Goal: Entertainment & Leisure: Consume media (video, audio)

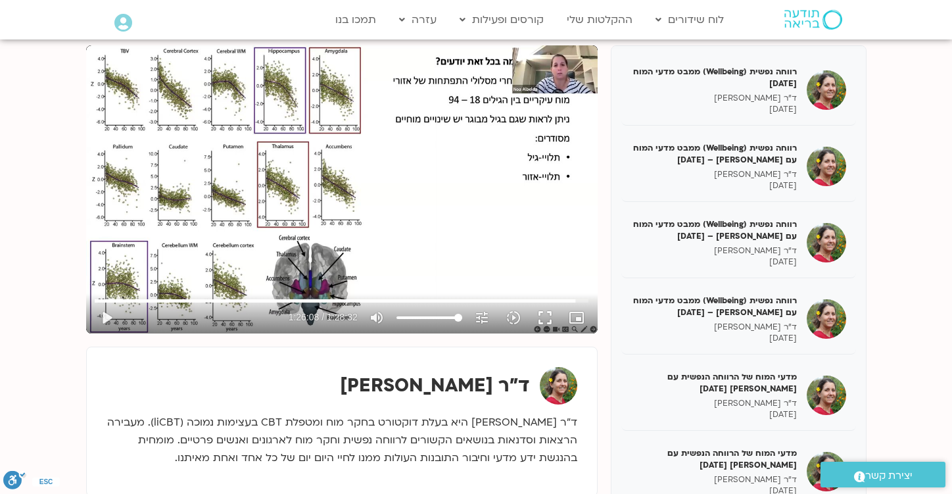
scroll to position [1978, 0]
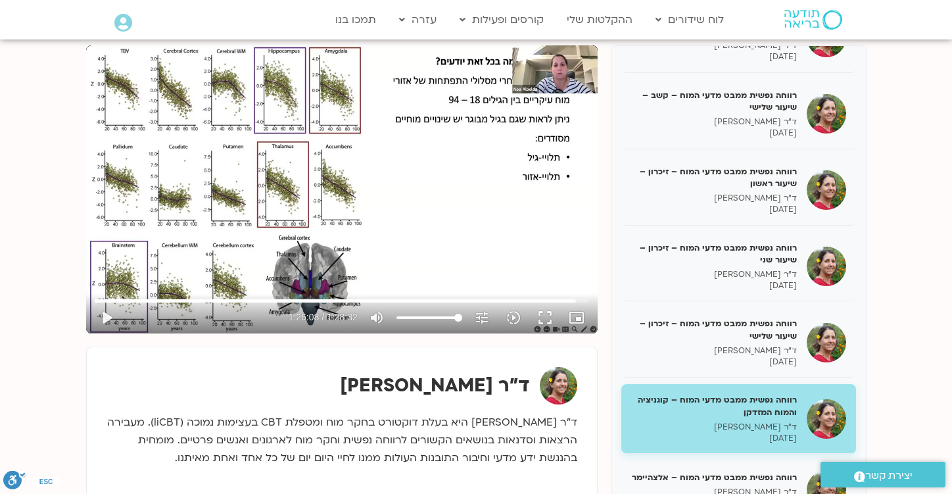
click at [362, 158] on div "Skip Ad 1:23:54 play_arrow 1:26:08 / 1:28:32 volume_up Mute tune Resolution Aut…" at bounding box center [342, 189] width 512 height 288
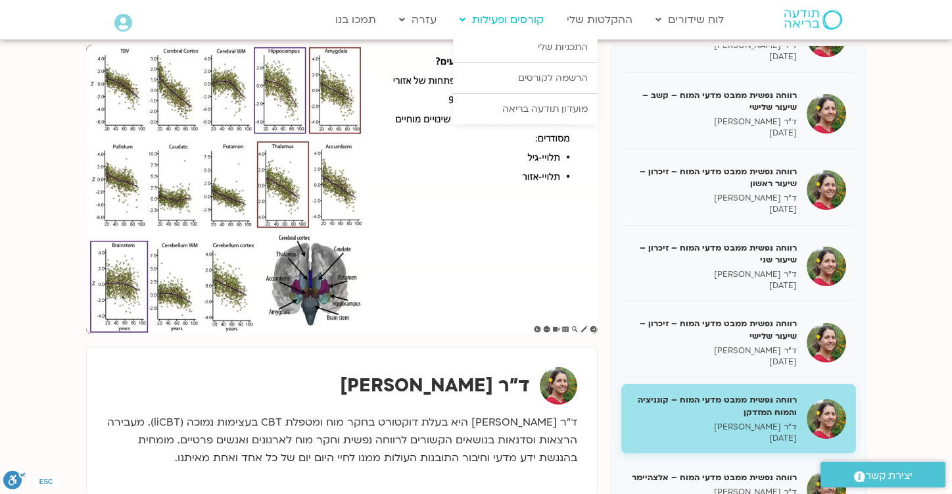
type input "5299.112996"
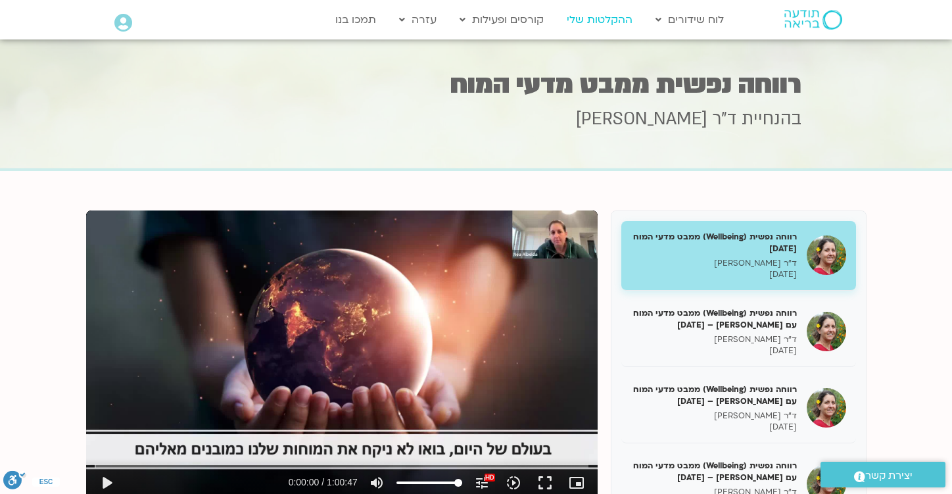
click at [613, 20] on link "ההקלטות שלי" at bounding box center [599, 19] width 79 height 25
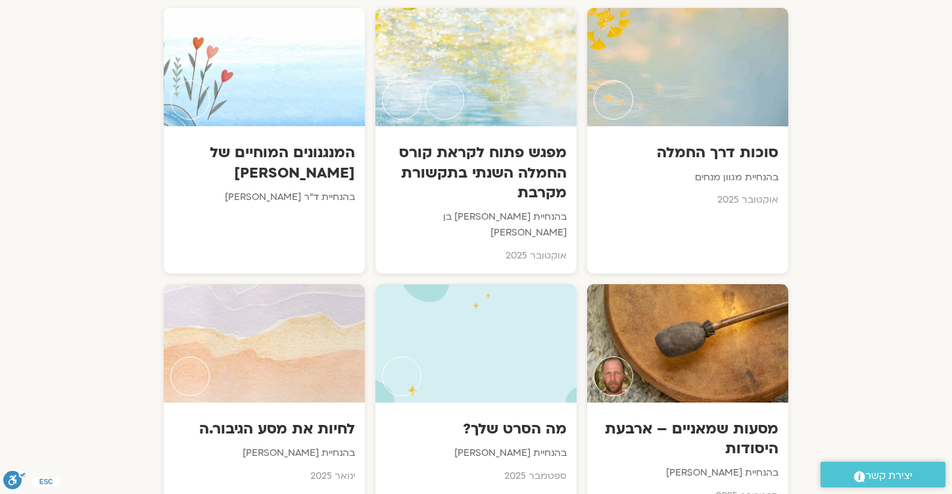
scroll to position [738, 0]
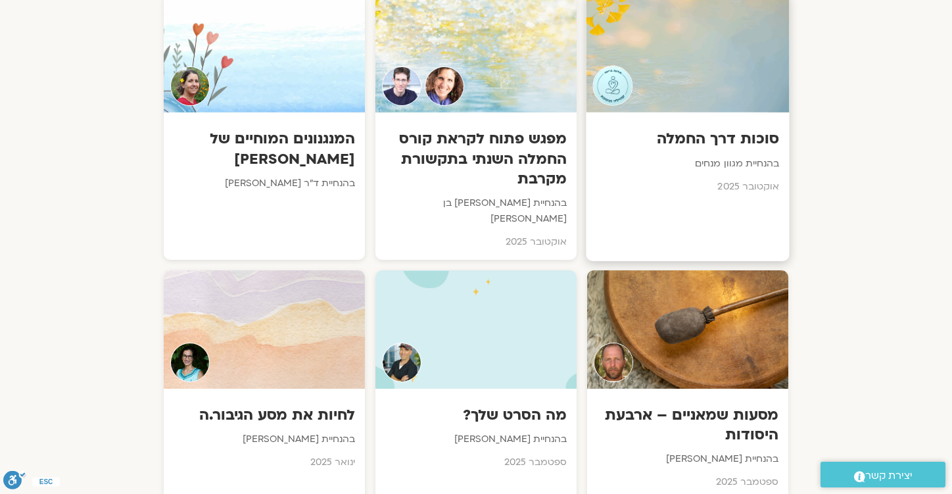
click at [682, 152] on div "סוכות דרך החמלה בהנחיית מגוון מנחים אוקטובר 2025" at bounding box center [687, 158] width 203 height 92
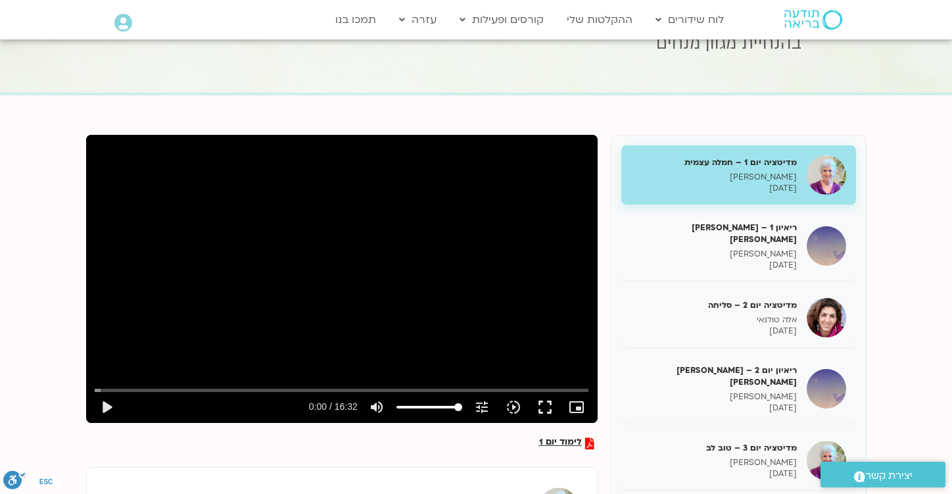
scroll to position [80, 0]
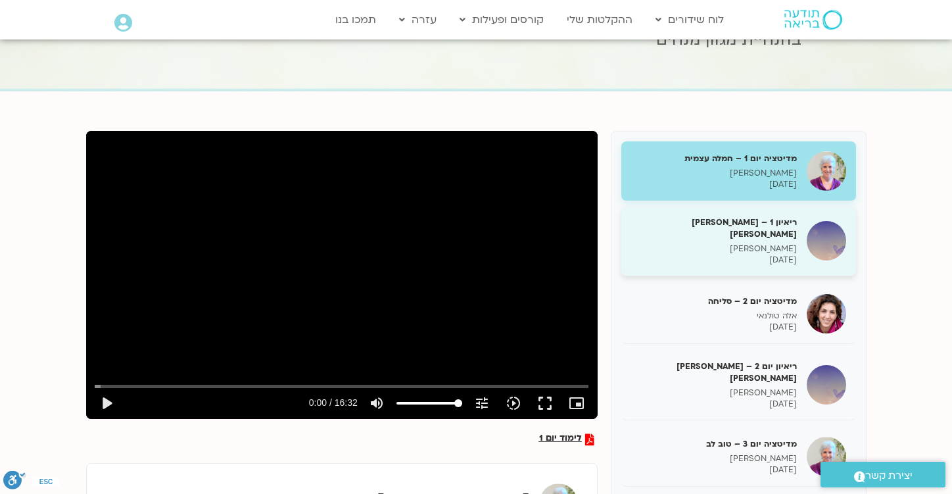
click at [736, 243] on p "טארה בראך" at bounding box center [714, 248] width 166 height 11
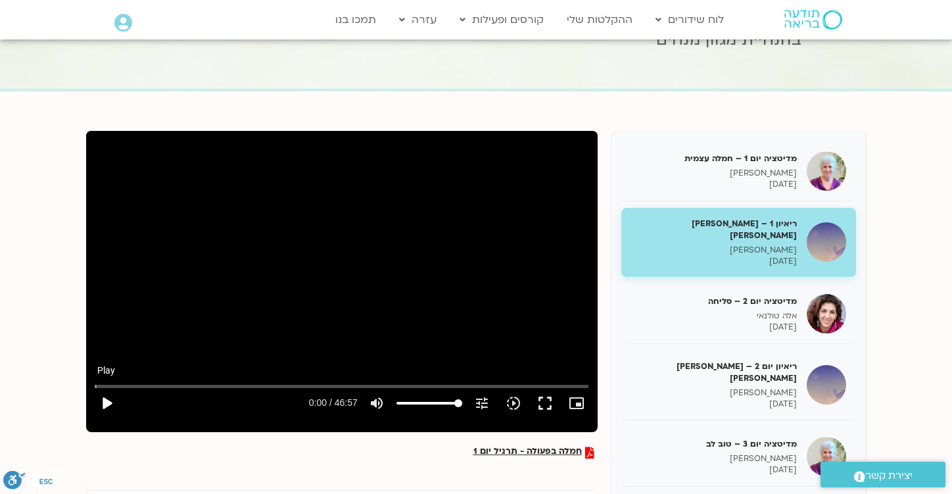
click at [99, 408] on button "play_arrow" at bounding box center [107, 403] width 32 height 32
click at [273, 272] on div "Skip Ad 0:00 pause 0:07 / 46:57 volume_up Mute tune Resolution Auto 720p slow_m…" at bounding box center [342, 275] width 512 height 288
type input "7.844699"
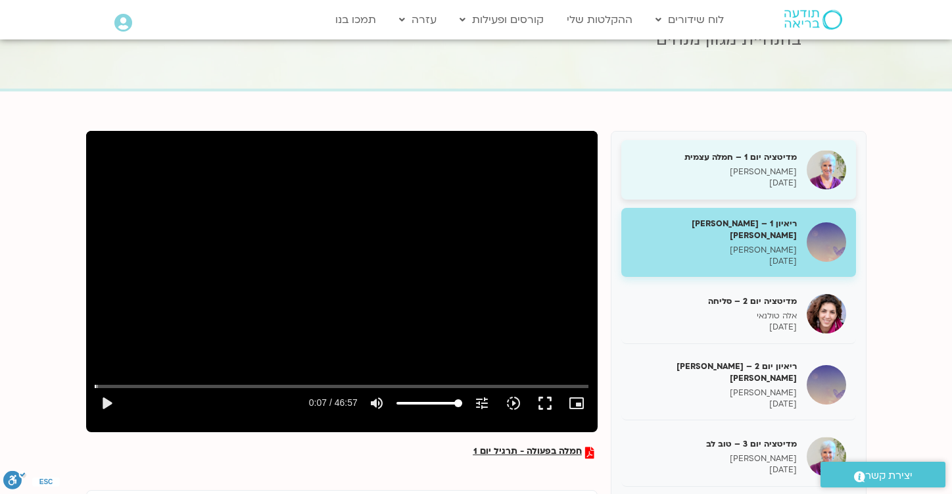
click at [742, 168] on p "סנדיה בר קמה" at bounding box center [714, 171] width 166 height 11
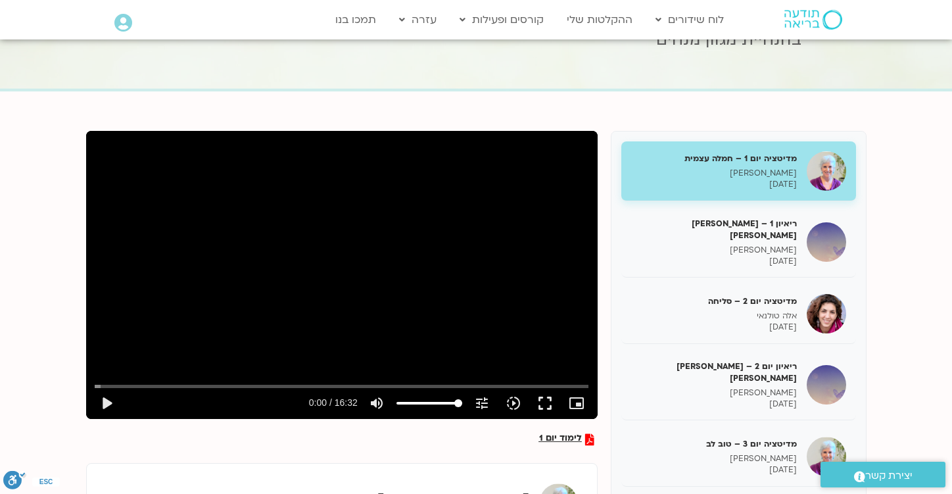
click at [377, 306] on div "Skip Ad play_arrow 0:00 / 16:32 volume_up Mute tune Resolution Auto 240p slow_m…" at bounding box center [342, 275] width 512 height 288
click at [296, 279] on div "Skip Ad pause 1:36 / 16:32 volume_up Mute tune Resolution Auto 240p slow_motion…" at bounding box center [342, 275] width 512 height 288
click at [285, 241] on div "Skip Ad play_arrow 1:36 / 16:32 volume_up Mute tune Resolution Auto 240p slow_m…" at bounding box center [342, 275] width 512 height 288
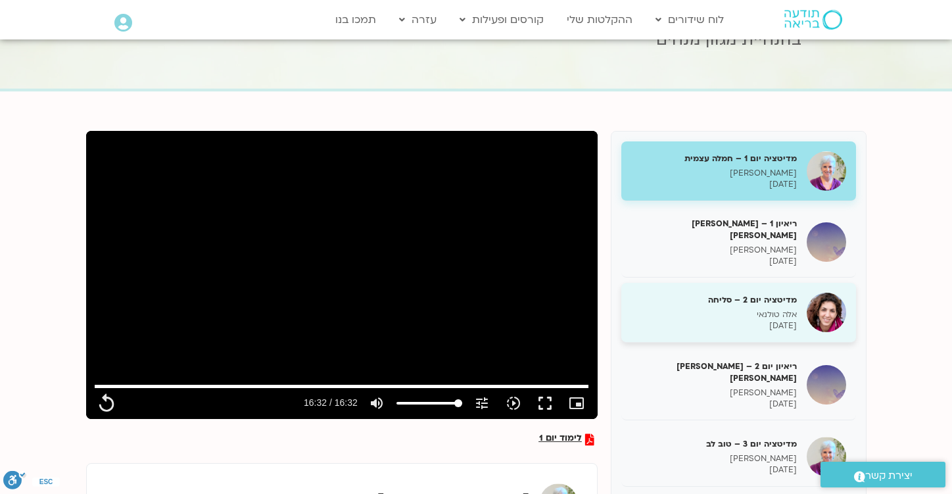
type input "992.52"
click at [755, 309] on p "אלה טולנאי" at bounding box center [714, 314] width 166 height 11
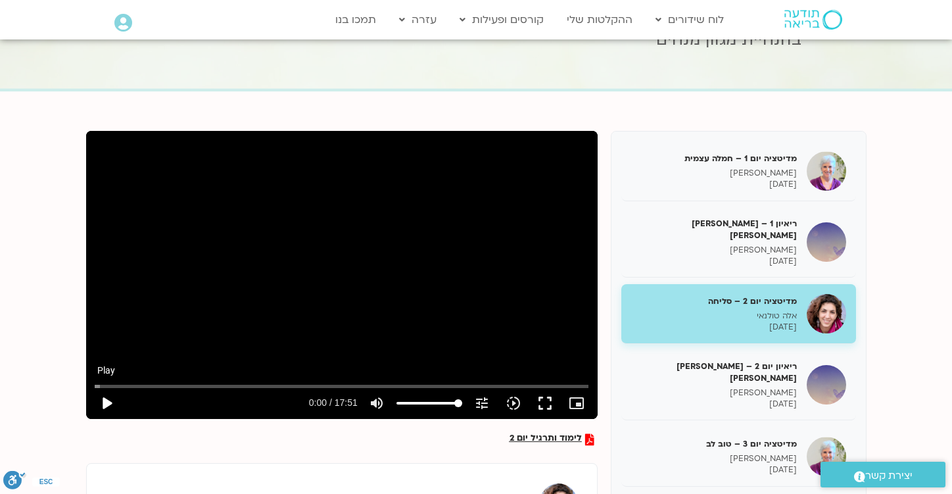
click at [108, 401] on button "play_arrow" at bounding box center [107, 403] width 32 height 32
click at [111, 402] on button "pause" at bounding box center [107, 403] width 32 height 32
click at [111, 402] on button "play_arrow" at bounding box center [107, 403] width 32 height 32
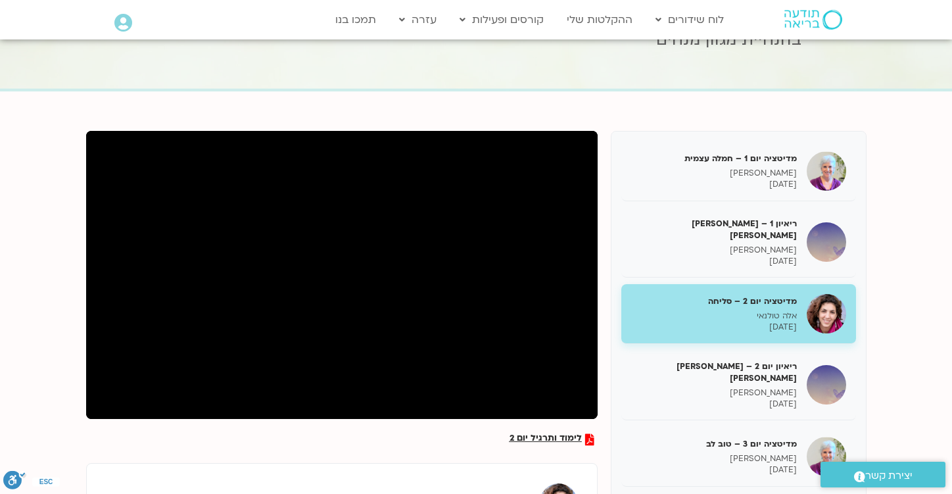
click at [111, 405] on button "pause" at bounding box center [107, 403] width 32 height 32
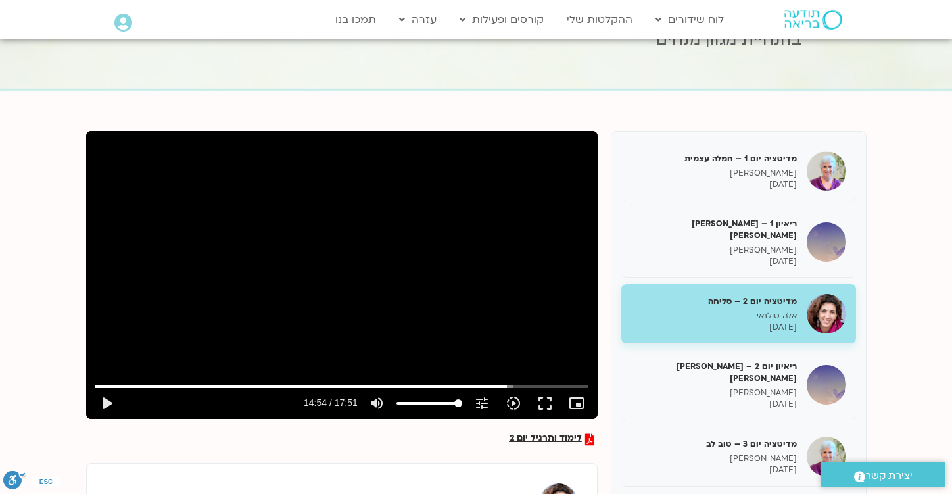
click at [135, 353] on div "Skip Ad 0:52 play_arrow 14:54 / 17:51 volume_up Mute tune Resolution Auto 720p …" at bounding box center [342, 275] width 512 height 288
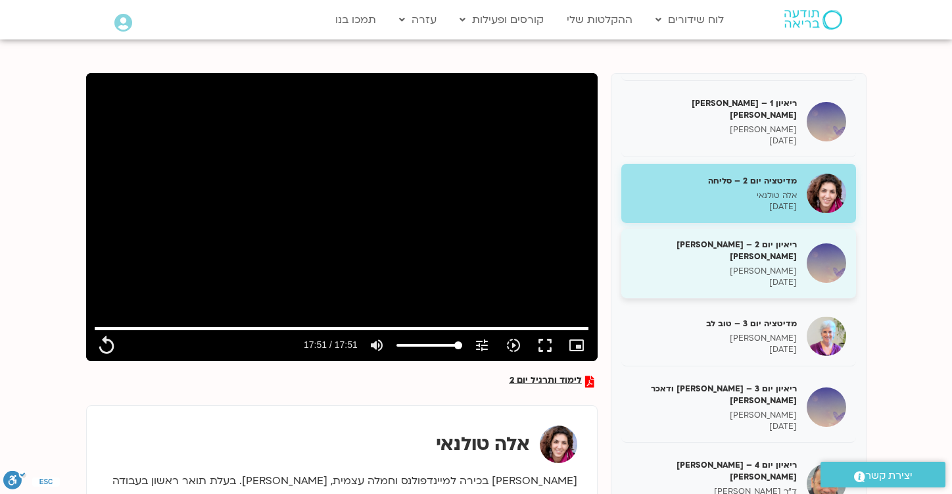
scroll to position [85, 0]
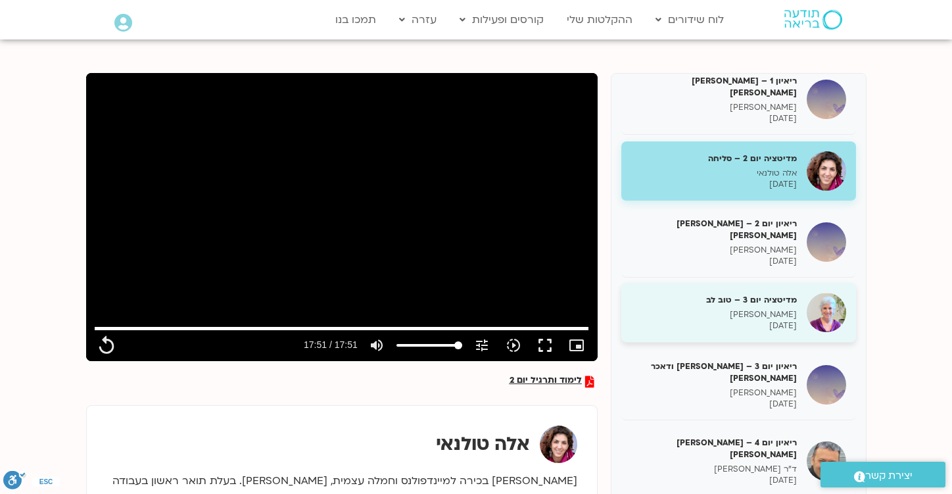
type input "1071.88"
click at [731, 309] on p "סנדיה בר קמה" at bounding box center [714, 314] width 166 height 11
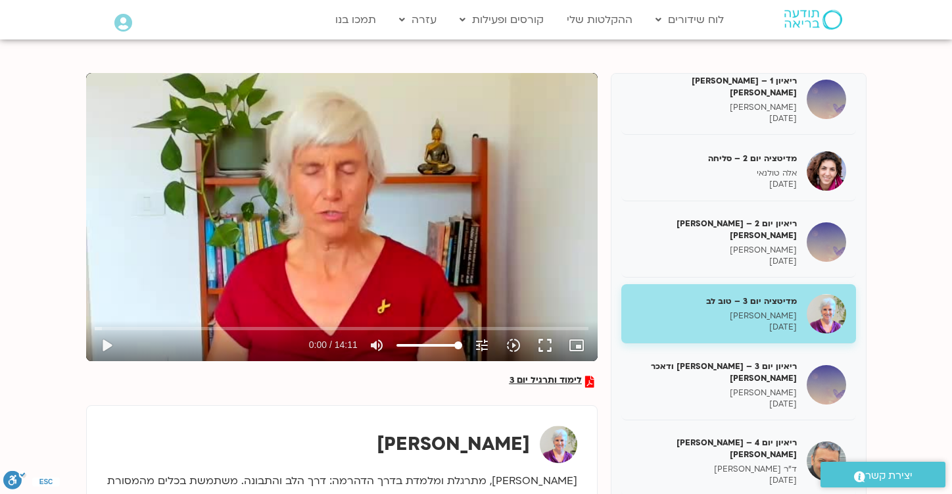
click at [489, 289] on div "Skip Ad play_arrow 0:00 / 14:11 volume_up Mute tune Resolution Auto 240p slow_m…" at bounding box center [342, 217] width 512 height 288
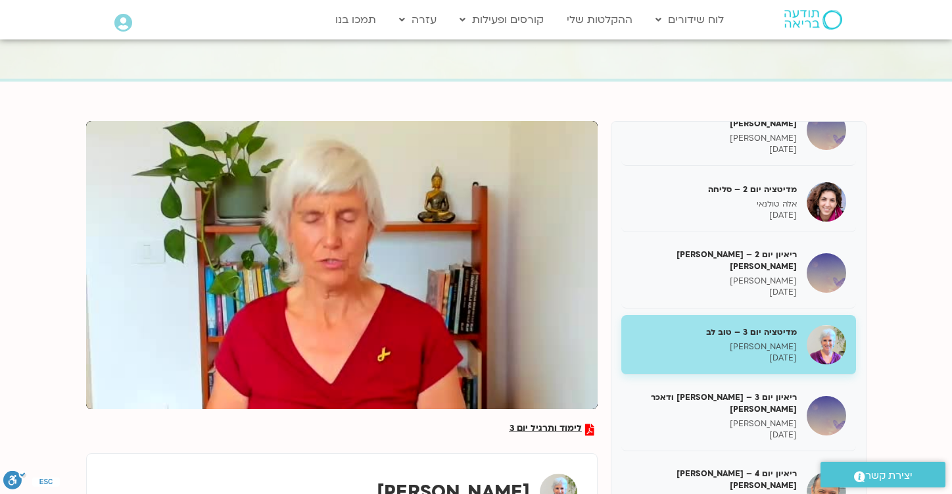
scroll to position [87, 0]
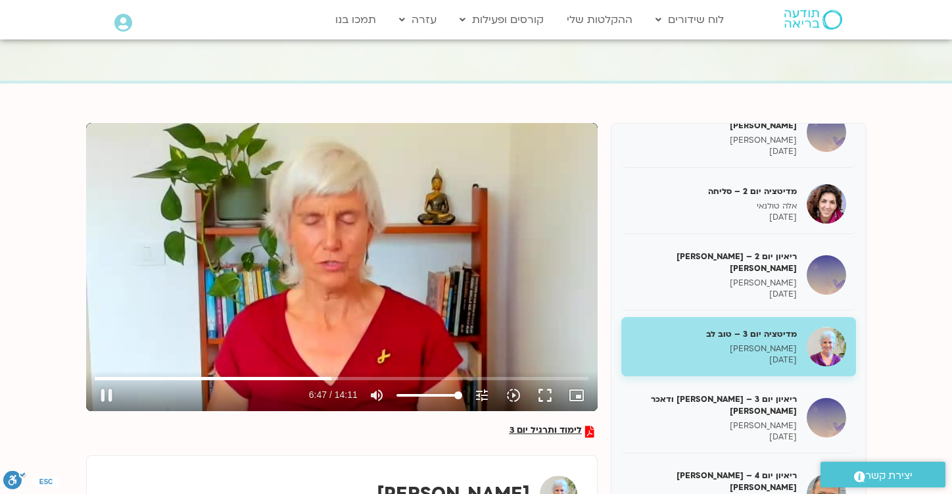
click at [402, 202] on div "Skip Ad pause 6:47 / 14:11 volume_up Mute tune Resolution Auto 240p slow_motion…" at bounding box center [342, 267] width 512 height 288
type input "408.098924"
